Goal: Information Seeking & Learning: Check status

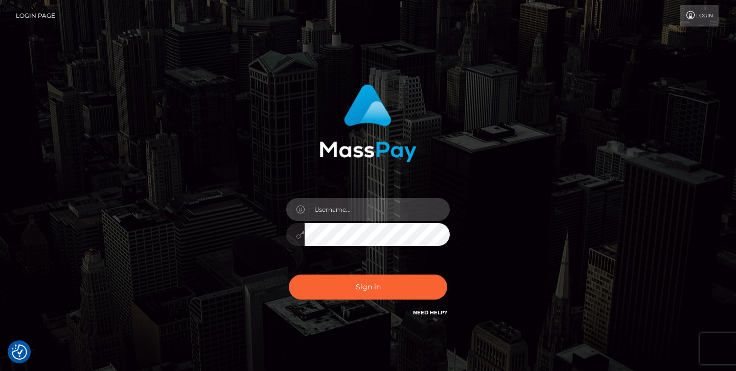
type input "jeremyfeist"
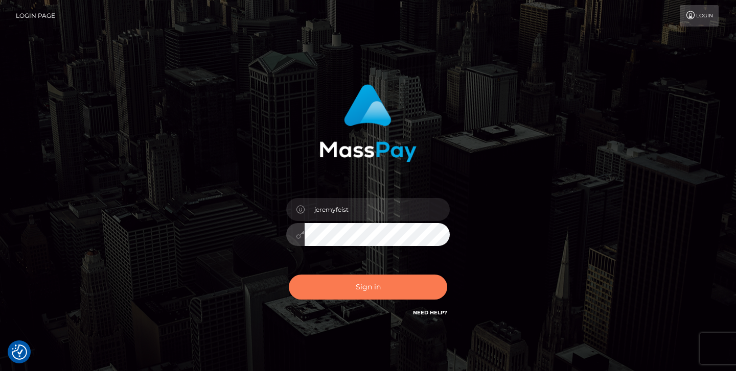
click at [337, 284] on button "Sign in" at bounding box center [368, 287] width 158 height 25
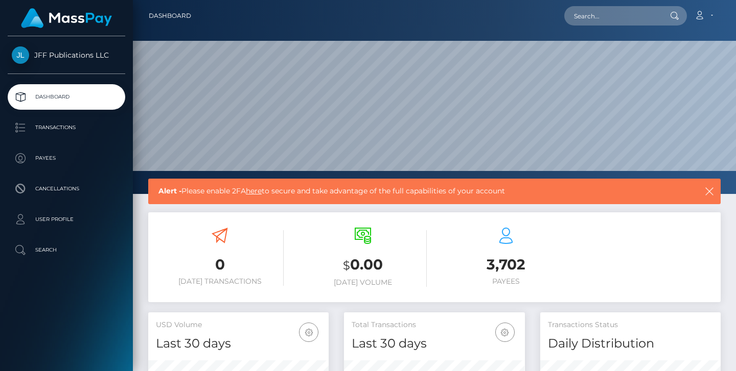
scroll to position [180, 181]
click at [61, 124] on p "Transactions" at bounding box center [66, 127] width 109 height 15
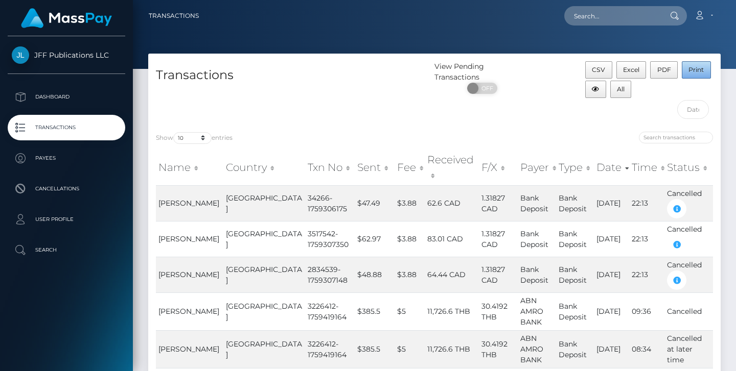
click at [691, 72] on span "Print" at bounding box center [695, 70] width 15 height 8
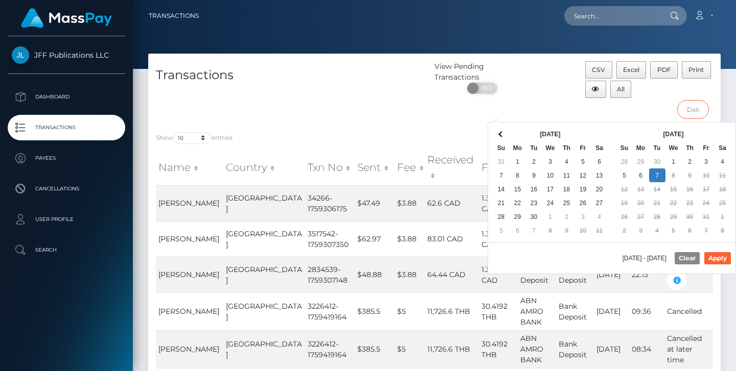
click at [694, 111] on input "text" at bounding box center [693, 109] width 32 height 19
click at [713, 258] on button "Apply" at bounding box center [717, 258] width 27 height 12
type input "09/29/2025 - 10/07/2025"
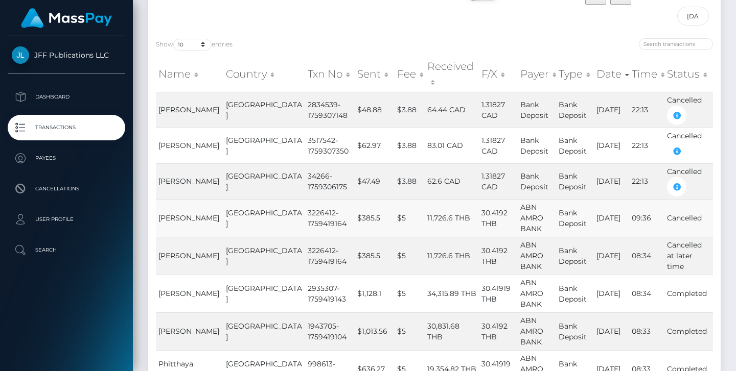
scroll to position [89, 0]
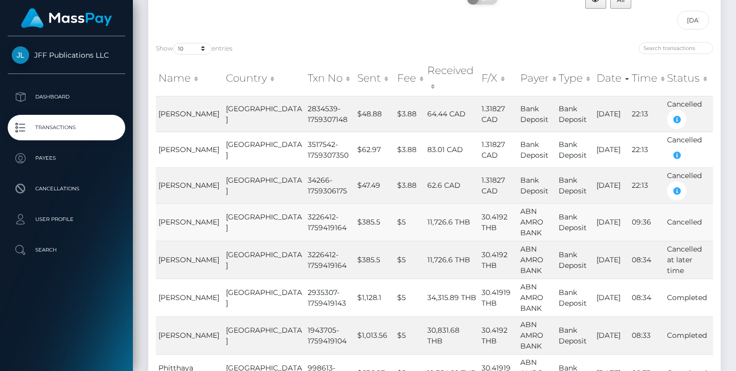
click at [305, 203] on td "3226412-1759419164" at bounding box center [330, 222] width 50 height 38
copy td "3226412"
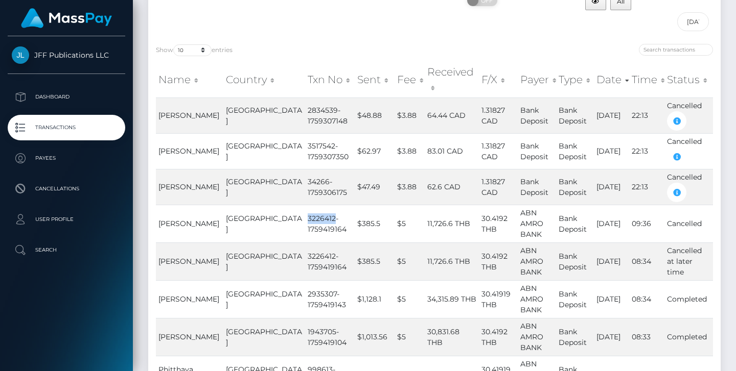
scroll to position [72, 0]
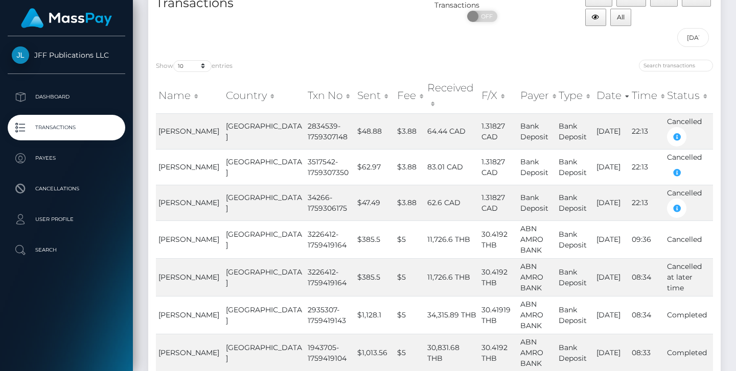
click at [676, 84] on th "Status" at bounding box center [688, 96] width 49 height 36
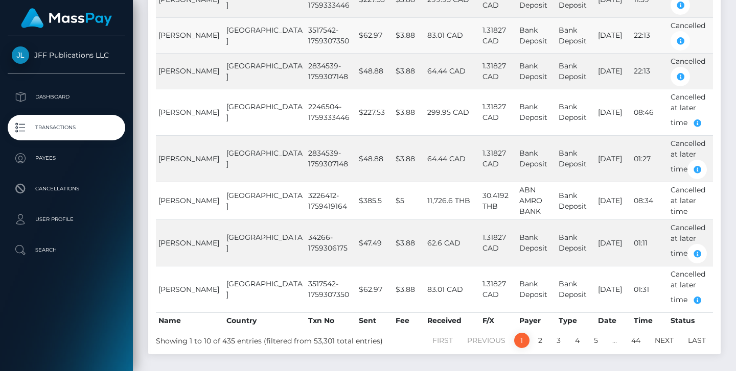
scroll to position [256, 0]
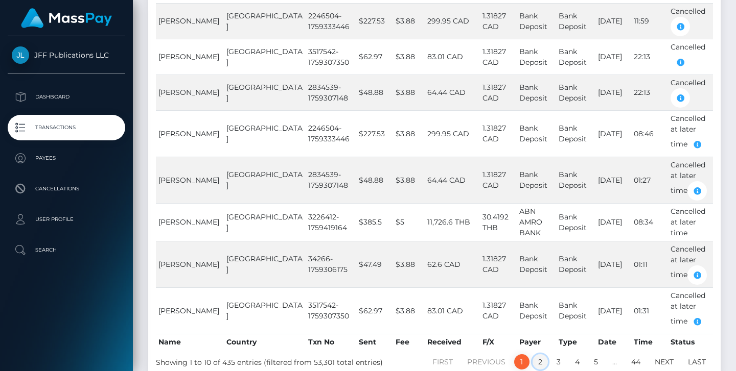
click at [539, 355] on link "2" at bounding box center [539, 362] width 15 height 15
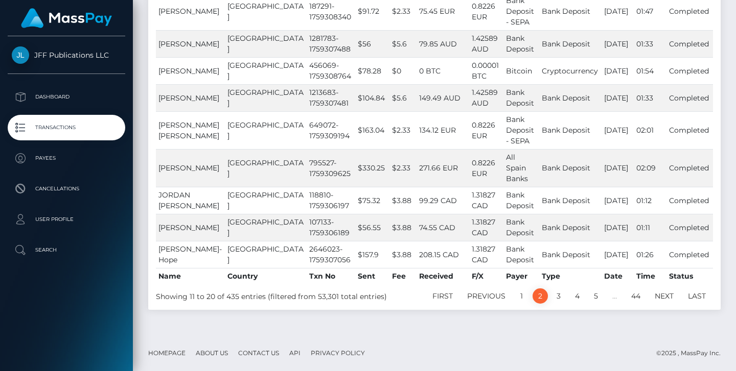
scroll to position [226, 0]
click at [523, 296] on link "1" at bounding box center [521, 296] width 15 height 15
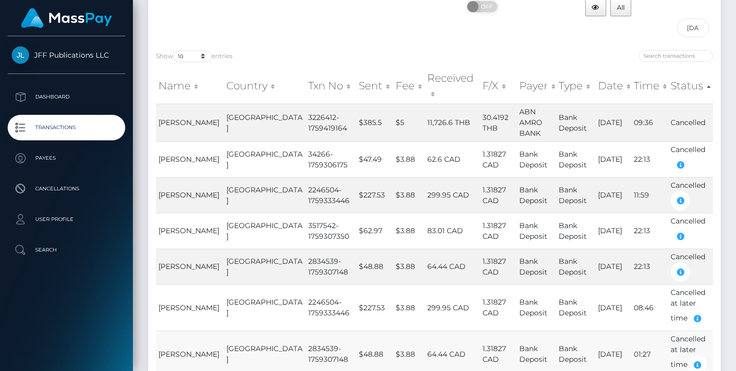
scroll to position [73, 0]
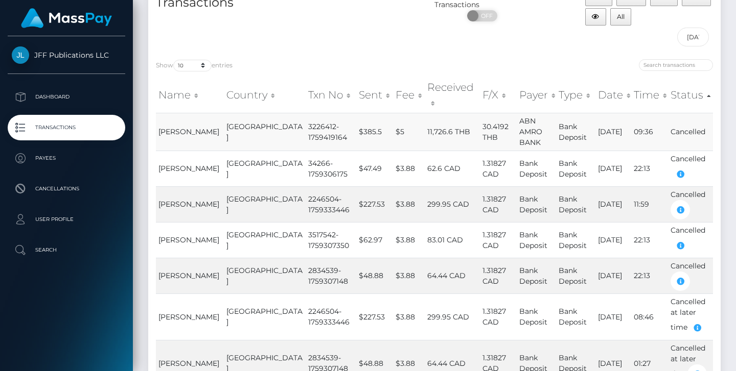
click at [306, 113] on td "3226412-1759419164" at bounding box center [331, 132] width 51 height 38
copy td "3226412"
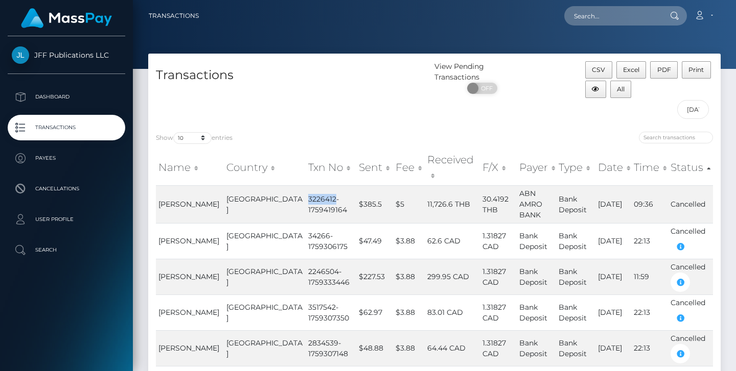
scroll to position [0, 0]
click at [306, 223] on td "34266-1759306175" at bounding box center [331, 241] width 51 height 36
copy td "34266"
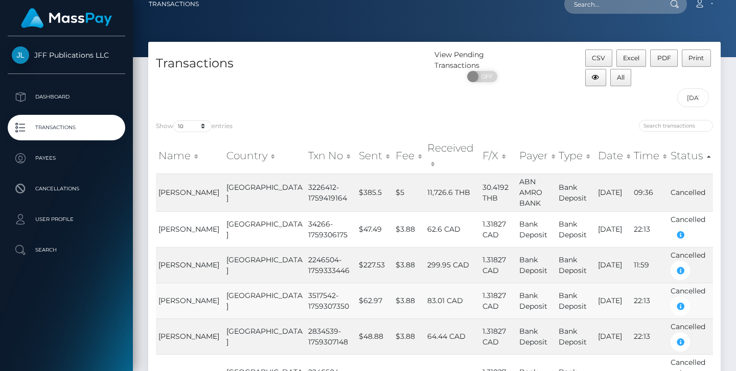
scroll to position [15, 0]
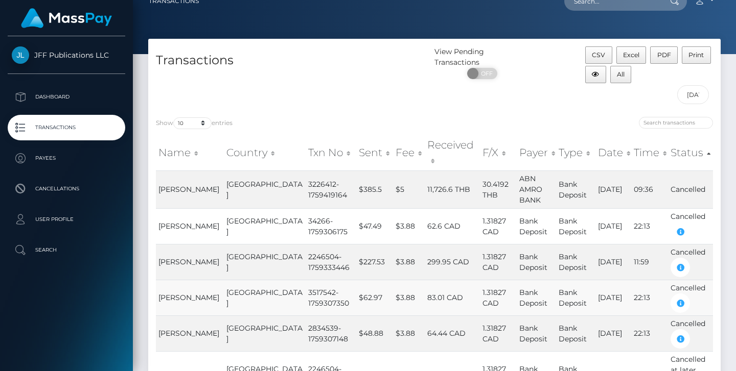
click at [306, 280] on td "3517542-1759307350" at bounding box center [331, 298] width 51 height 36
copy td "3517542"
click at [306, 316] on td "2834539-1759307148" at bounding box center [331, 334] width 51 height 36
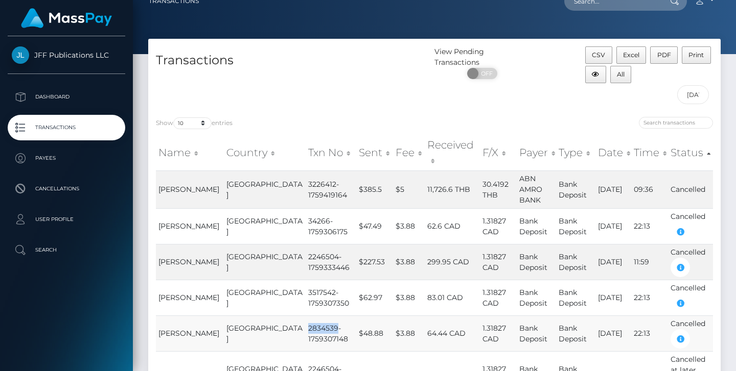
copy td "2834539"
